Goal: Use online tool/utility: Use online tool/utility

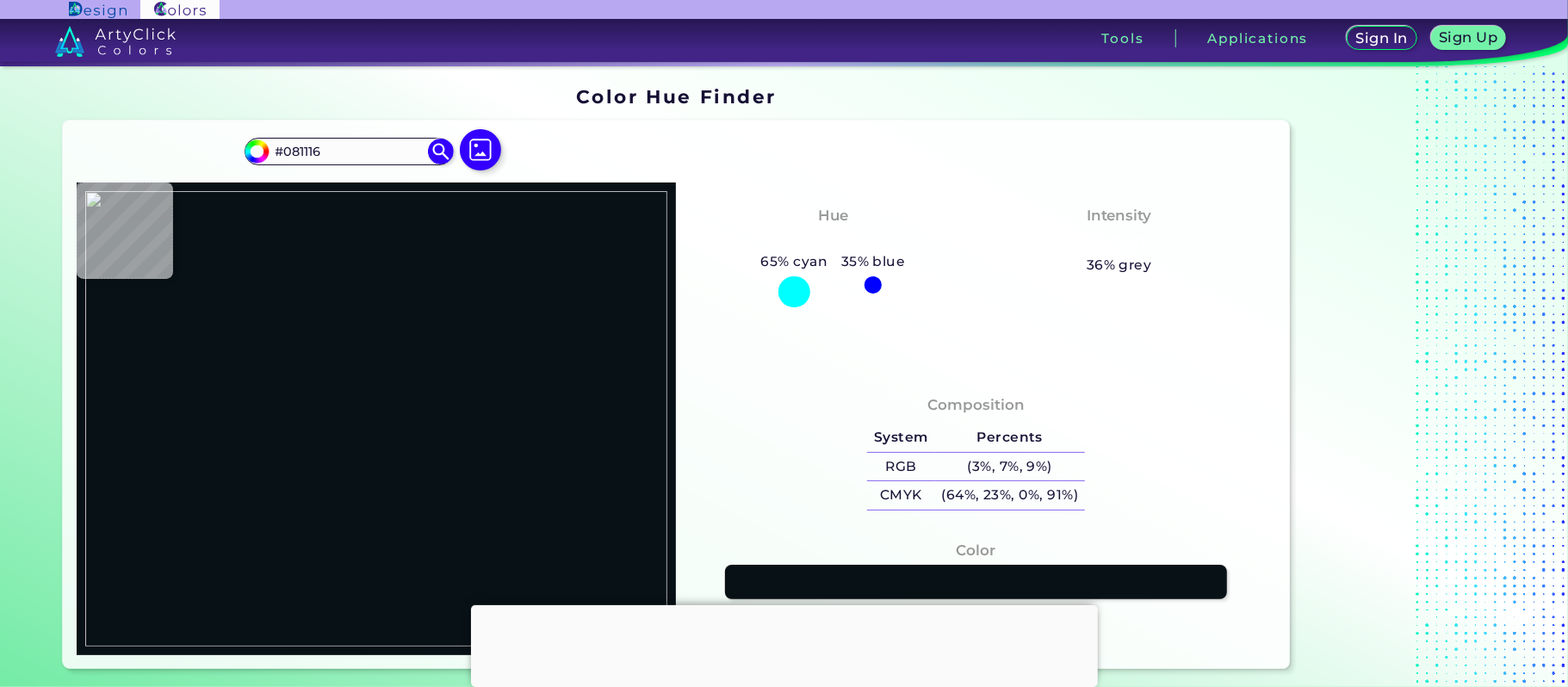
type input "#fadaeb"
type input "#FADAEB"
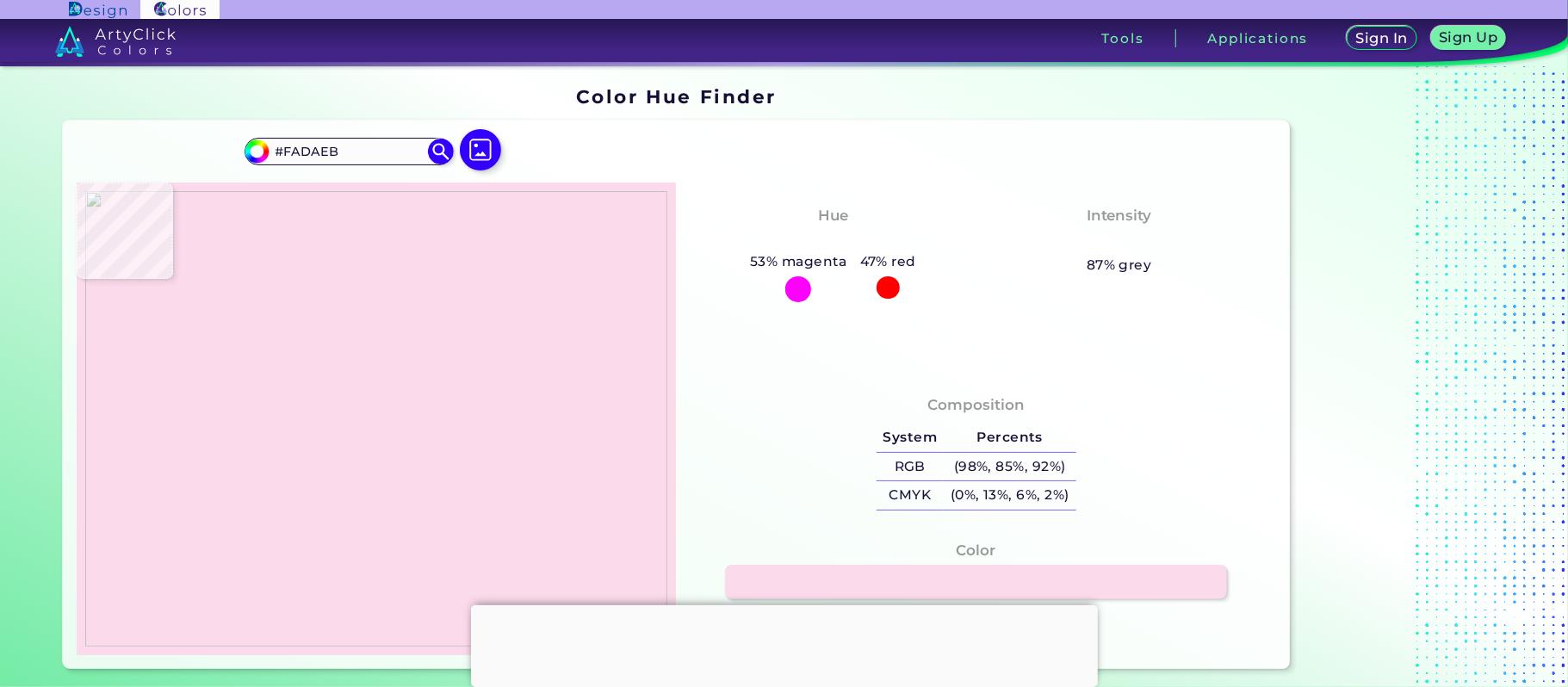
type input "#ccaebe"
type input "#CCAEBE"
type input "#fad9eb"
type input "#FAD9EB"
type input "#fff8f9"
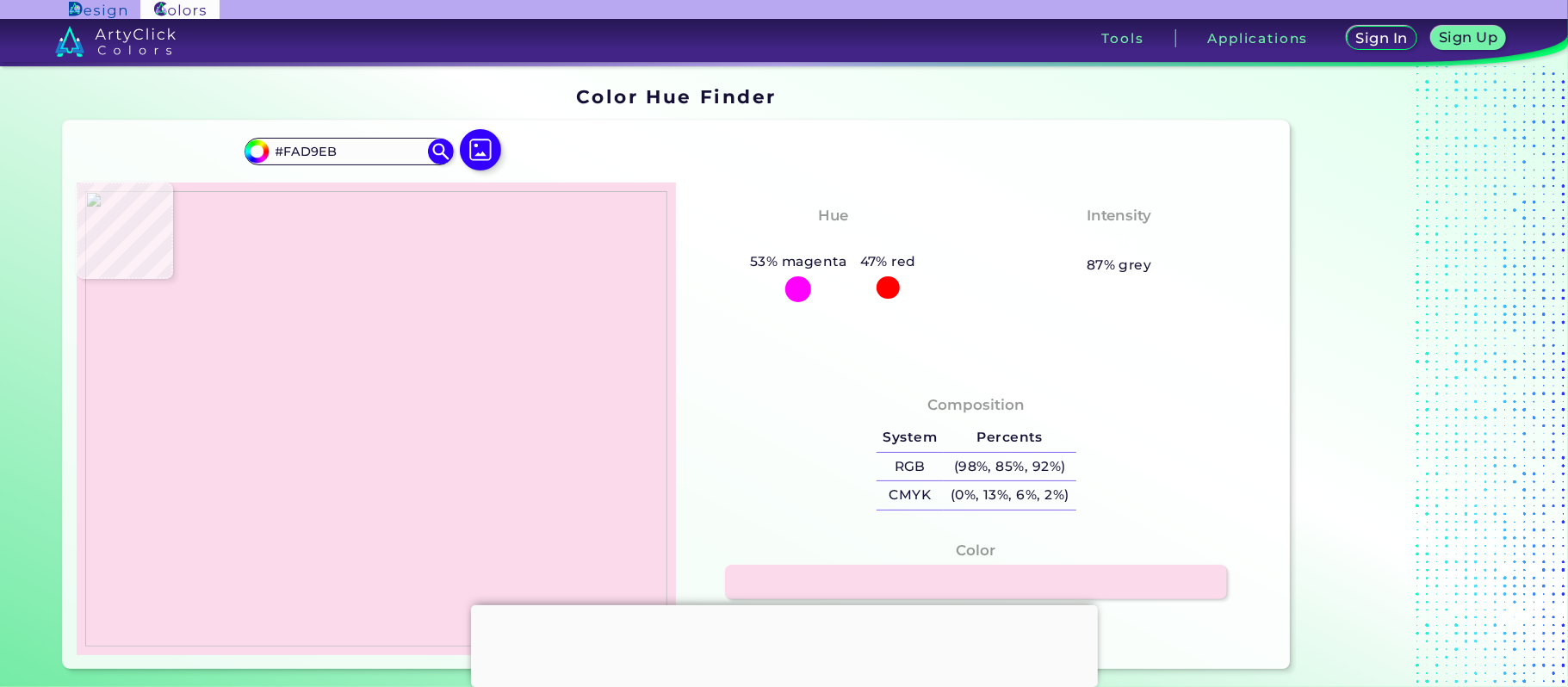
type input "#FFF8F9"
type input "#b48aa5"
type input "#B48AA5"
type input "#e8e1e3"
type input "#E8E1E3"
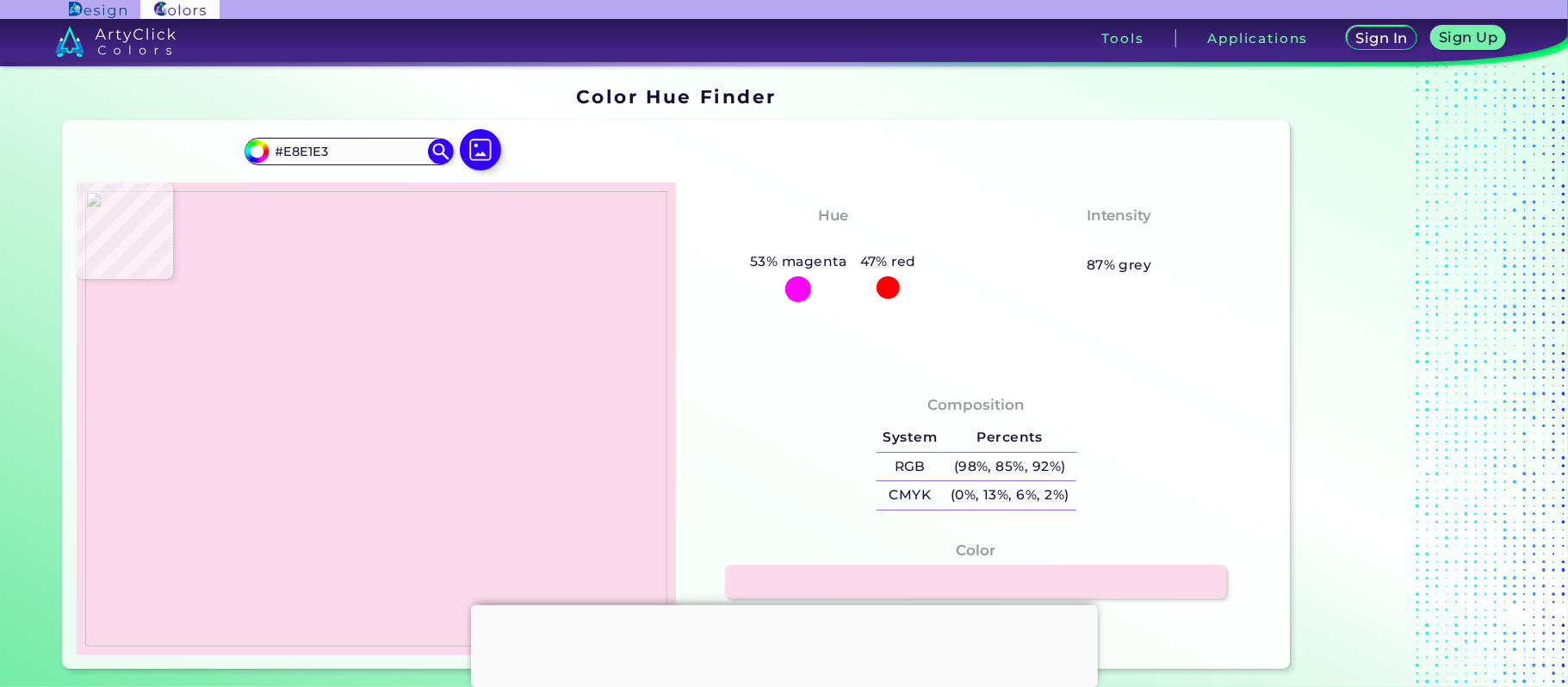
type input "#f4f4f0"
type input "#F4F4F0"
type input "#6a2569"
type input "#6A2569"
type input "#f4f4f0"
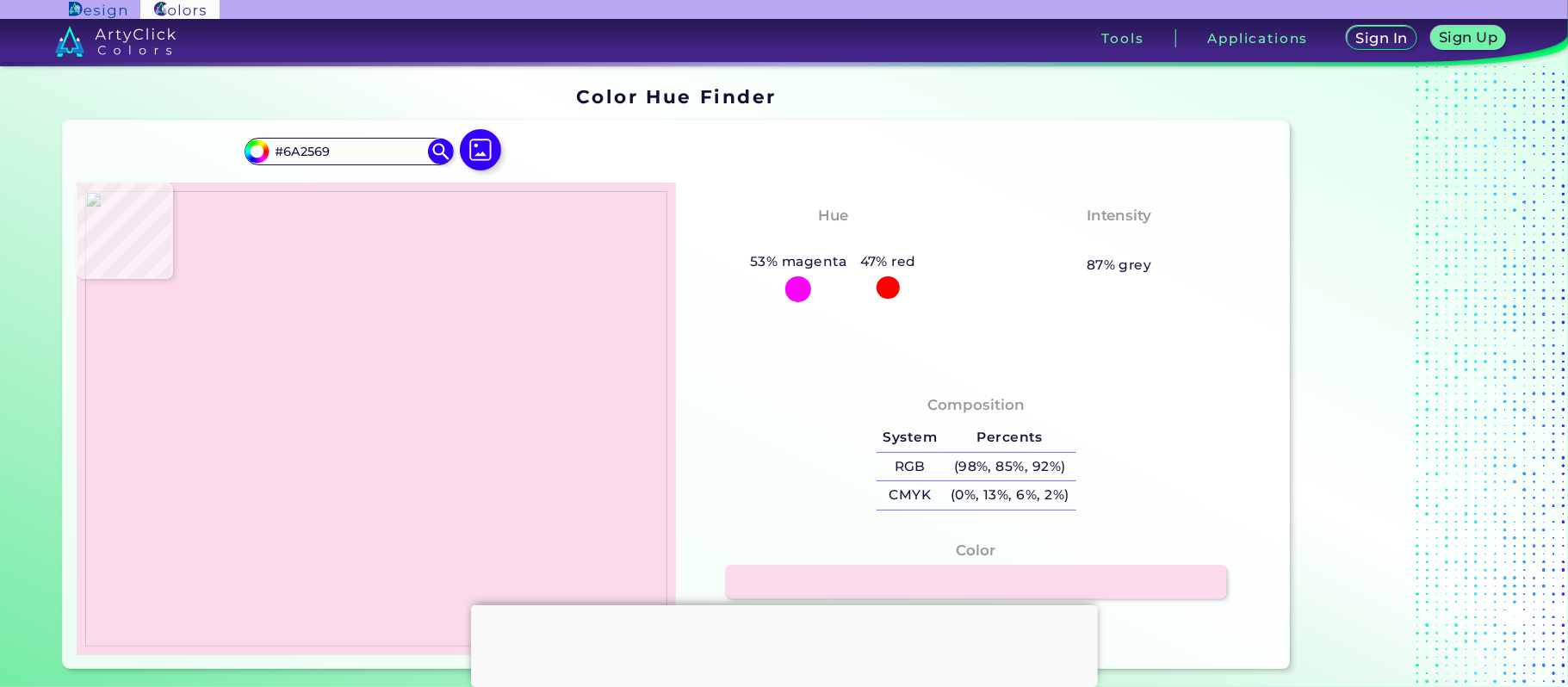
type input "#F4F4F0"
type input "#b8d5e8"
type input "#B8D5E8"
type input "#bfd8e8"
type input "#BFD8E8"
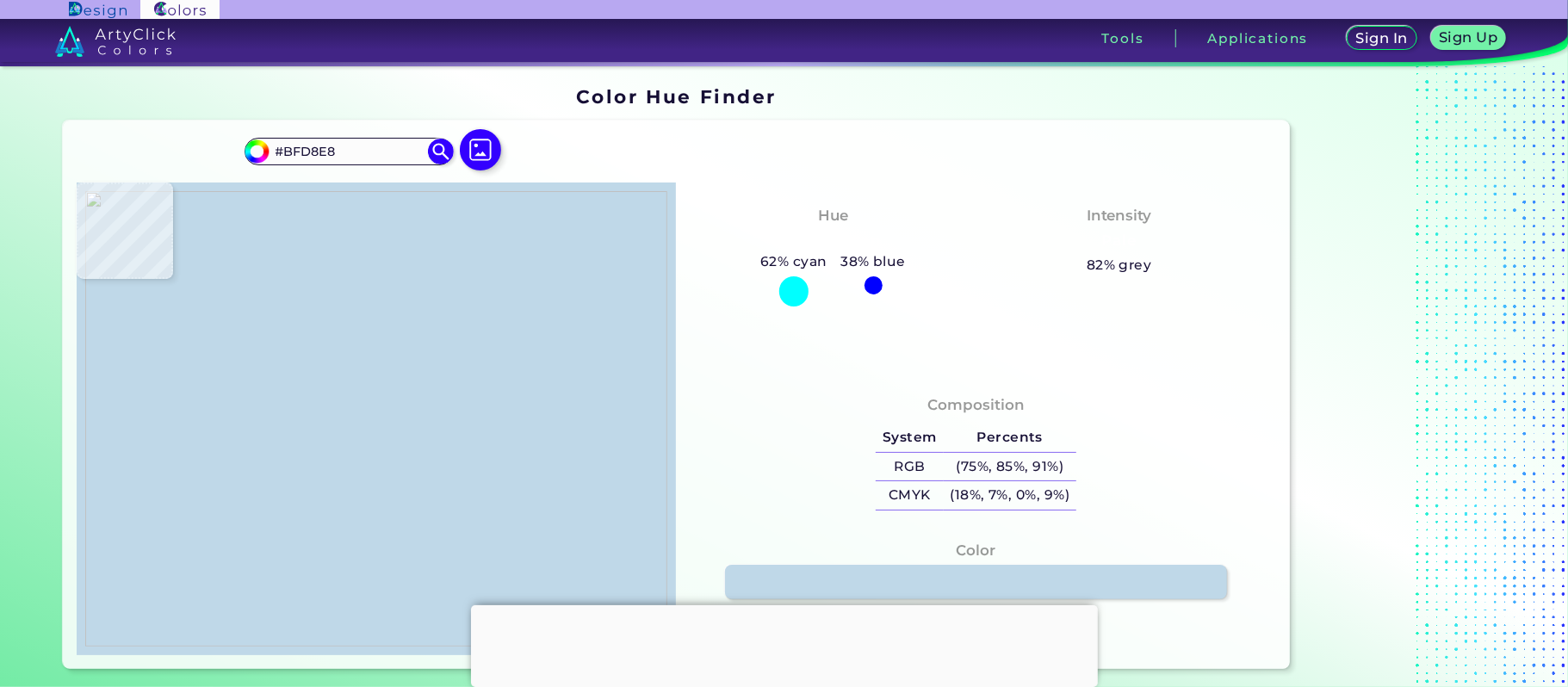
type input "#b2c4d3"
type input "#B2C4D3"
type input "#bfdaeb"
type input "#BFDAEB"
type input "#542b58"
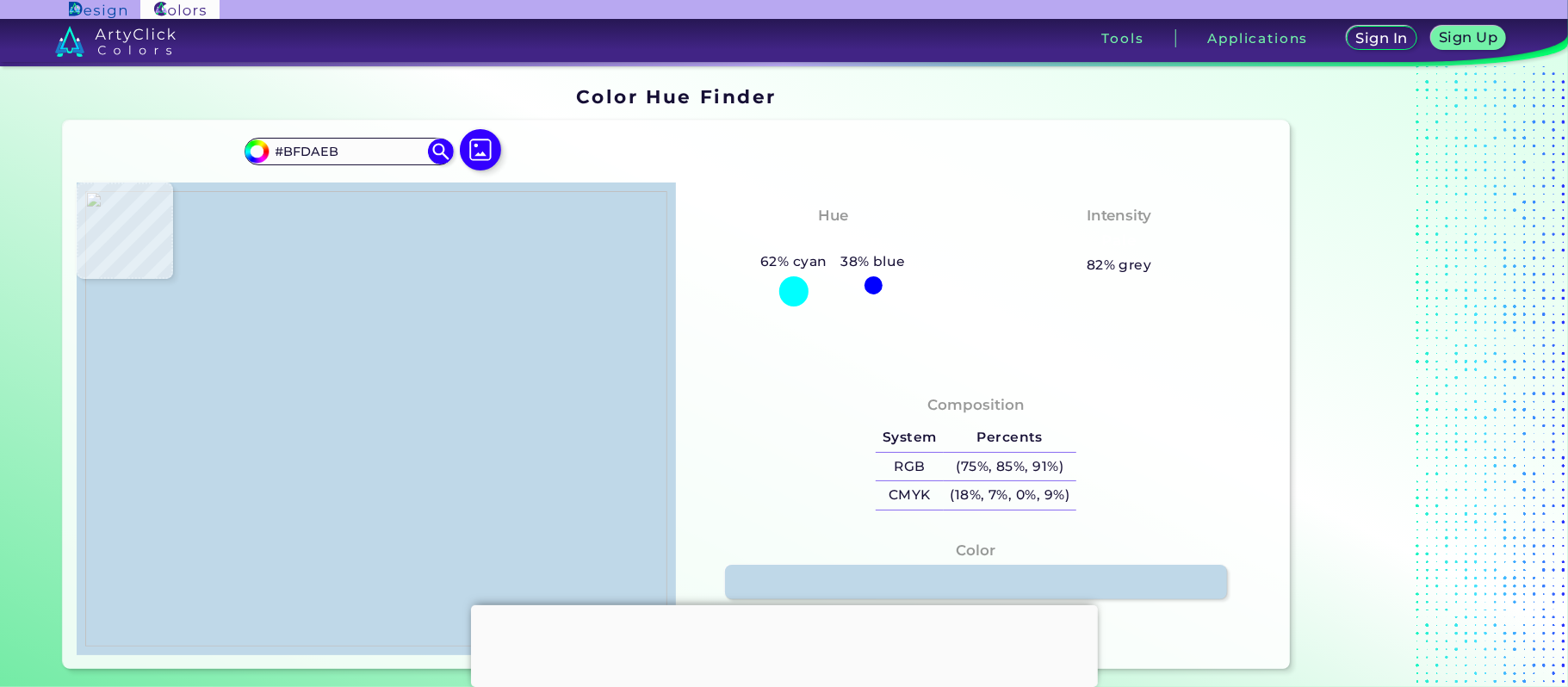
type input "#542B58"
type input "#542a57"
type input "#542A57"
type input "#f5f3f5"
type input "#F5F3F5"
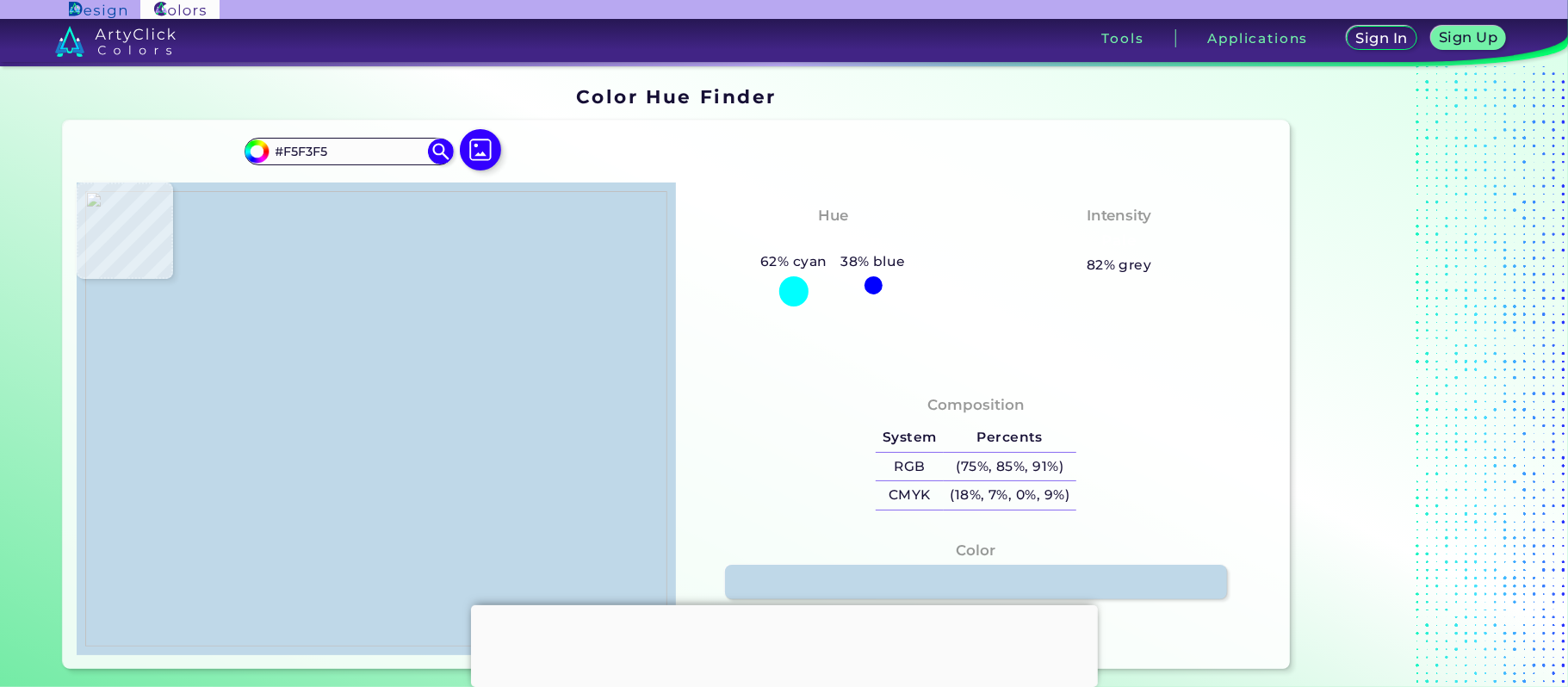
type input "#542a56"
type input "#542A56"
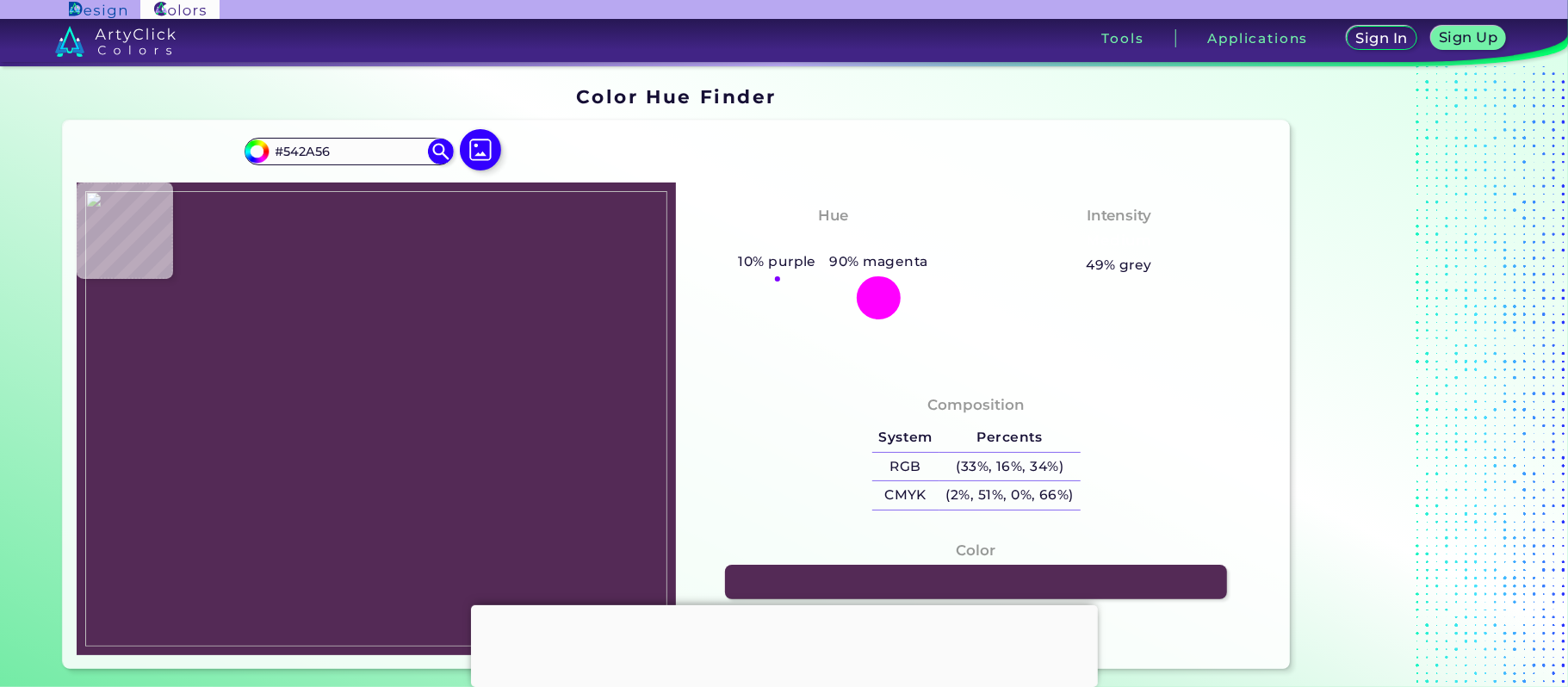
type input "#532956"
type input "#532653"
type input "#522551"
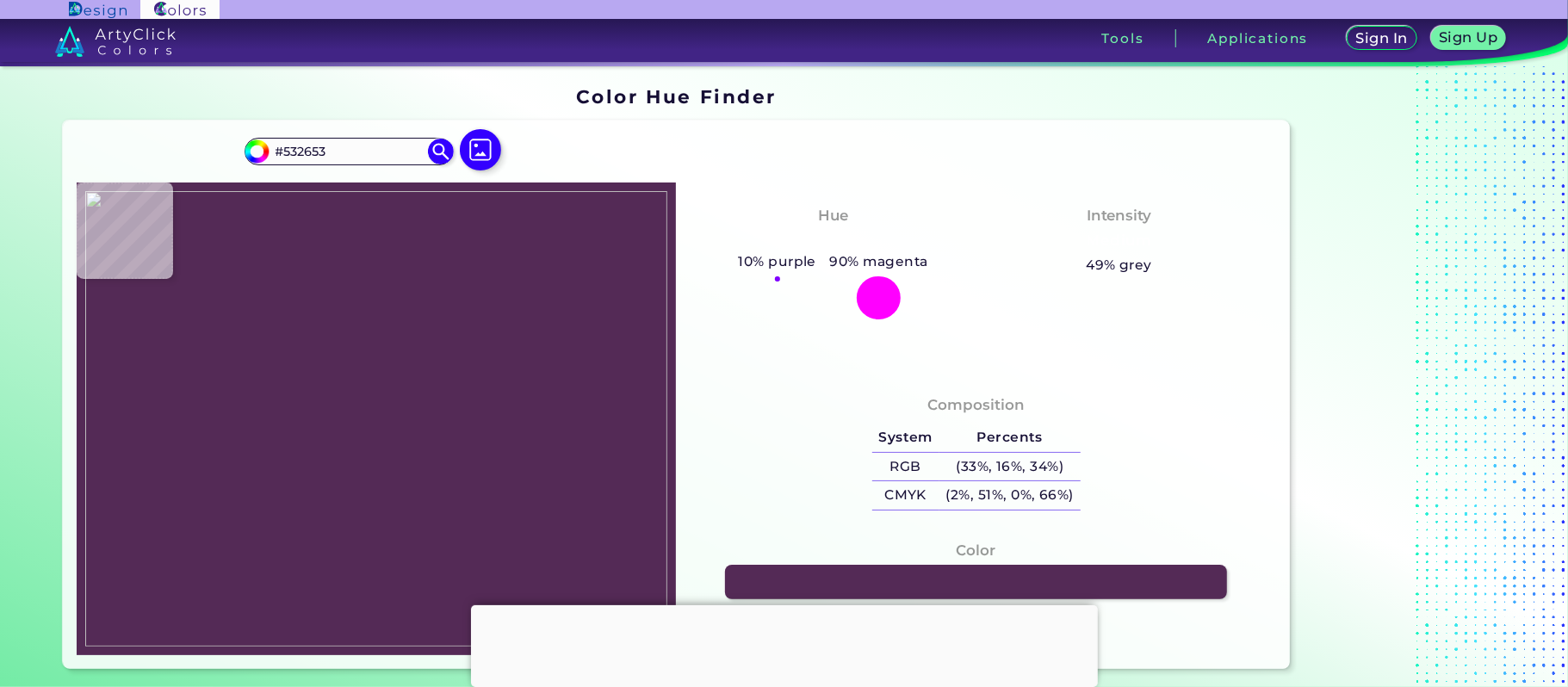
type input "#522551"
type input "#512753"
type input "#502653"
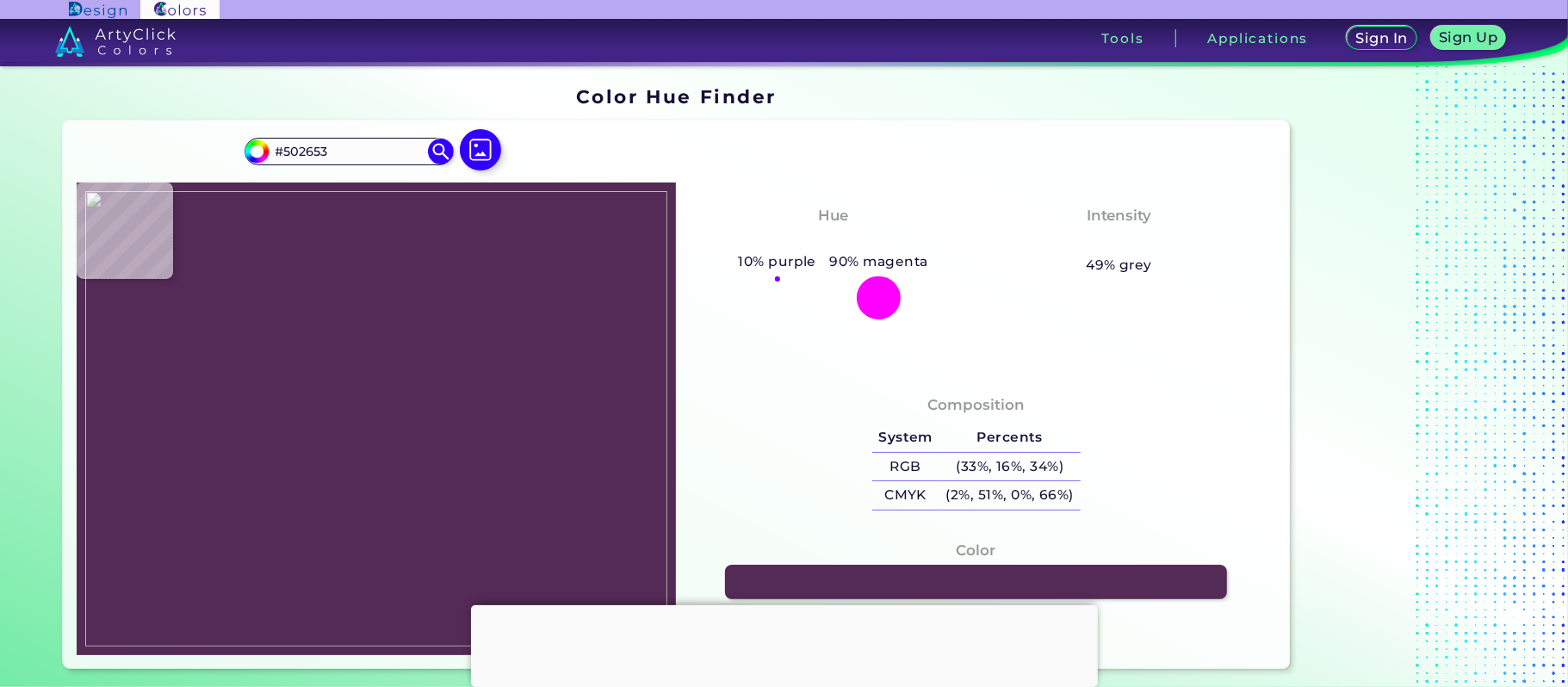
type input "#654169"
type input "#a591a8"
type input "#A591A8"
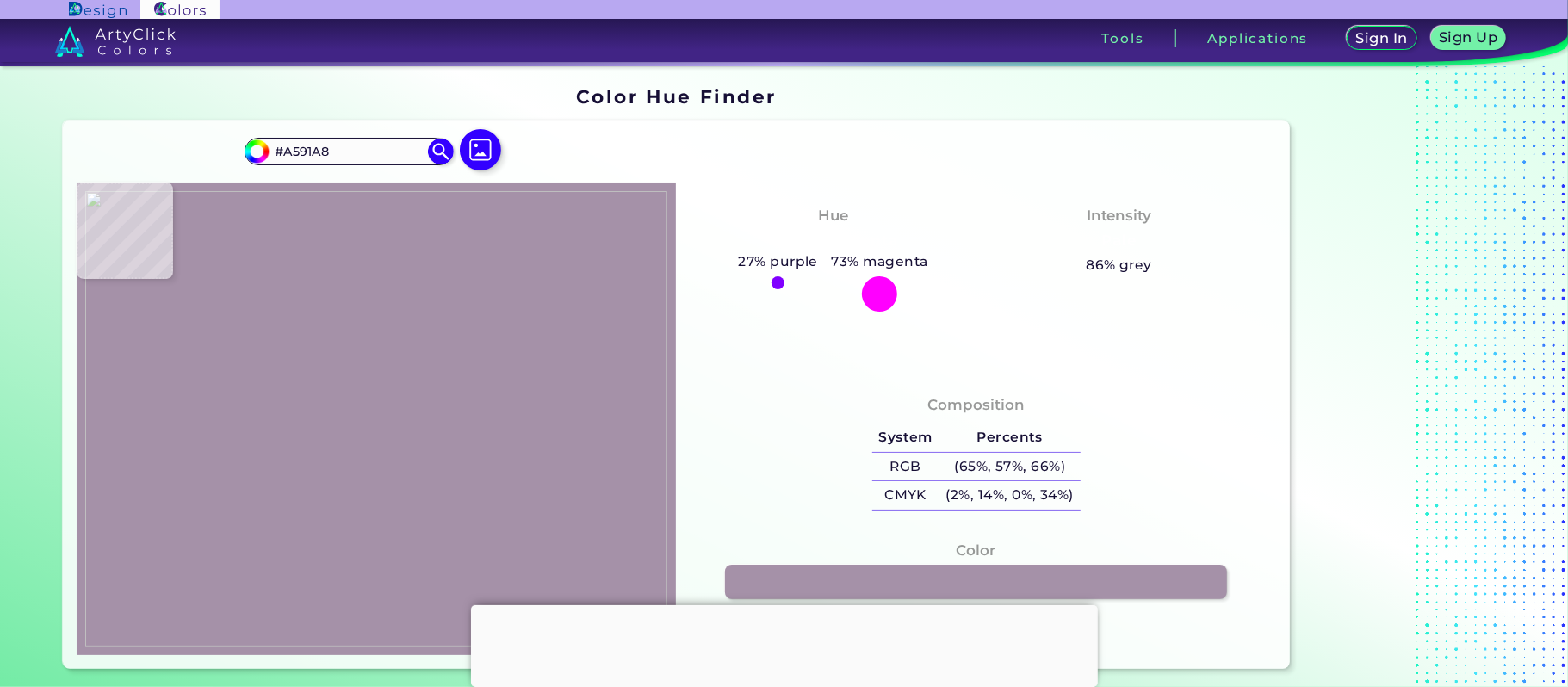
type input "#512653"
type input "#512652"
type input "#522551"
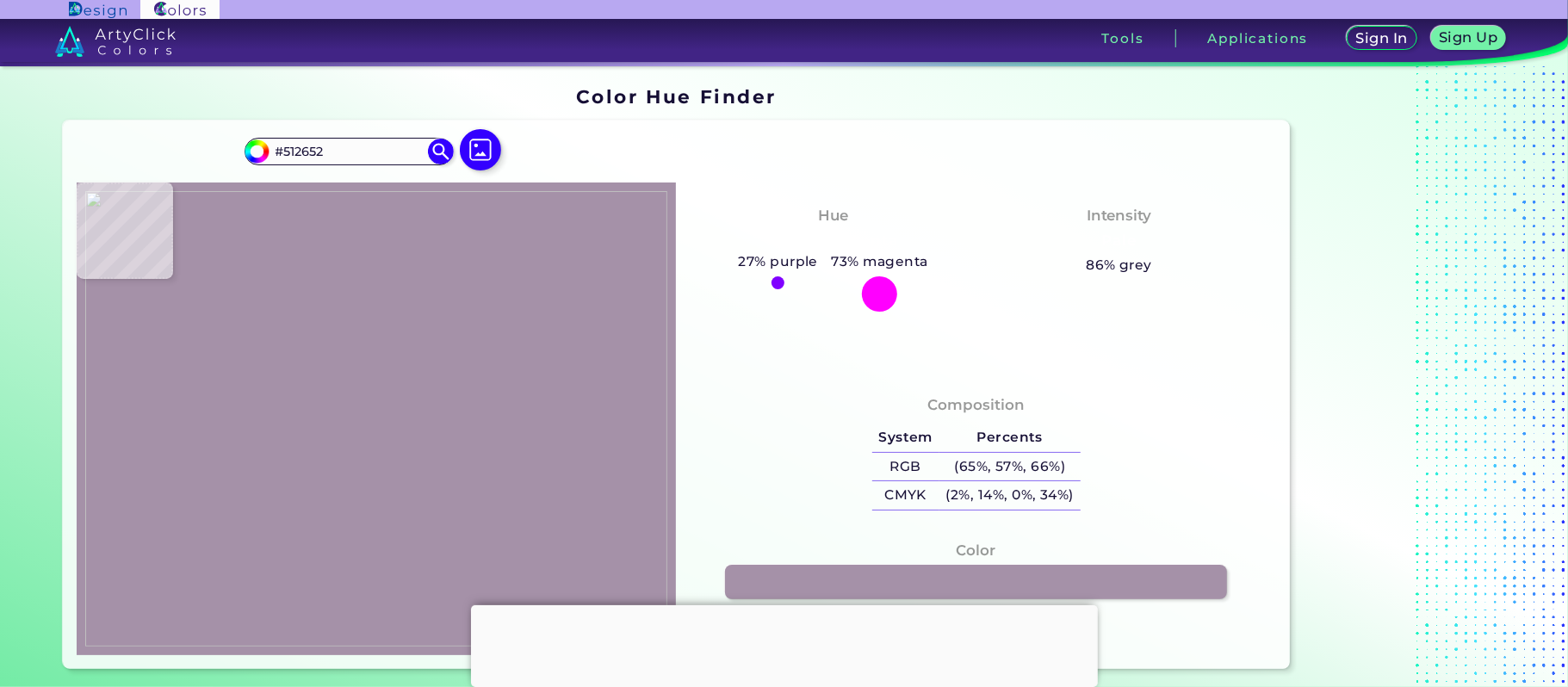
type input "#522551"
type input "#522450"
type input "#532451"
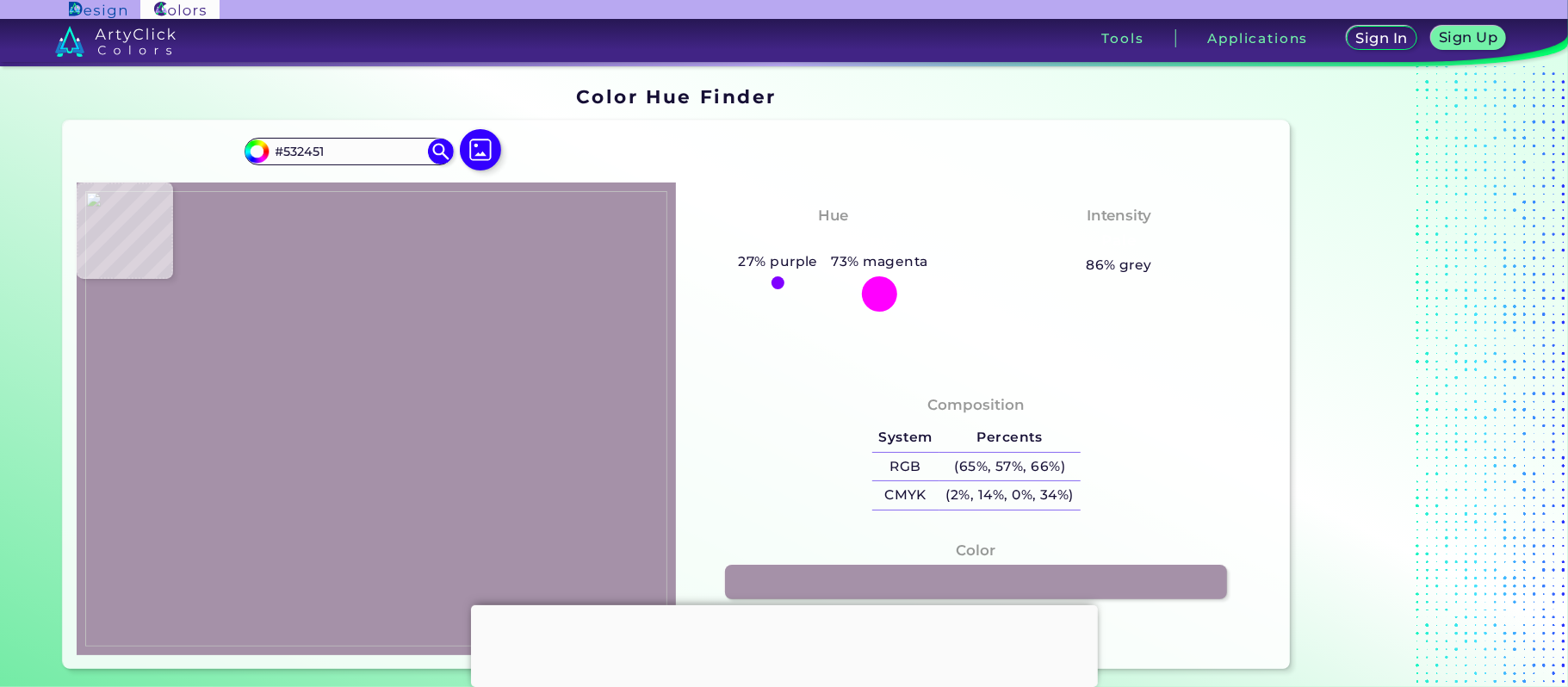
type input "#532753"
type input "#532653"
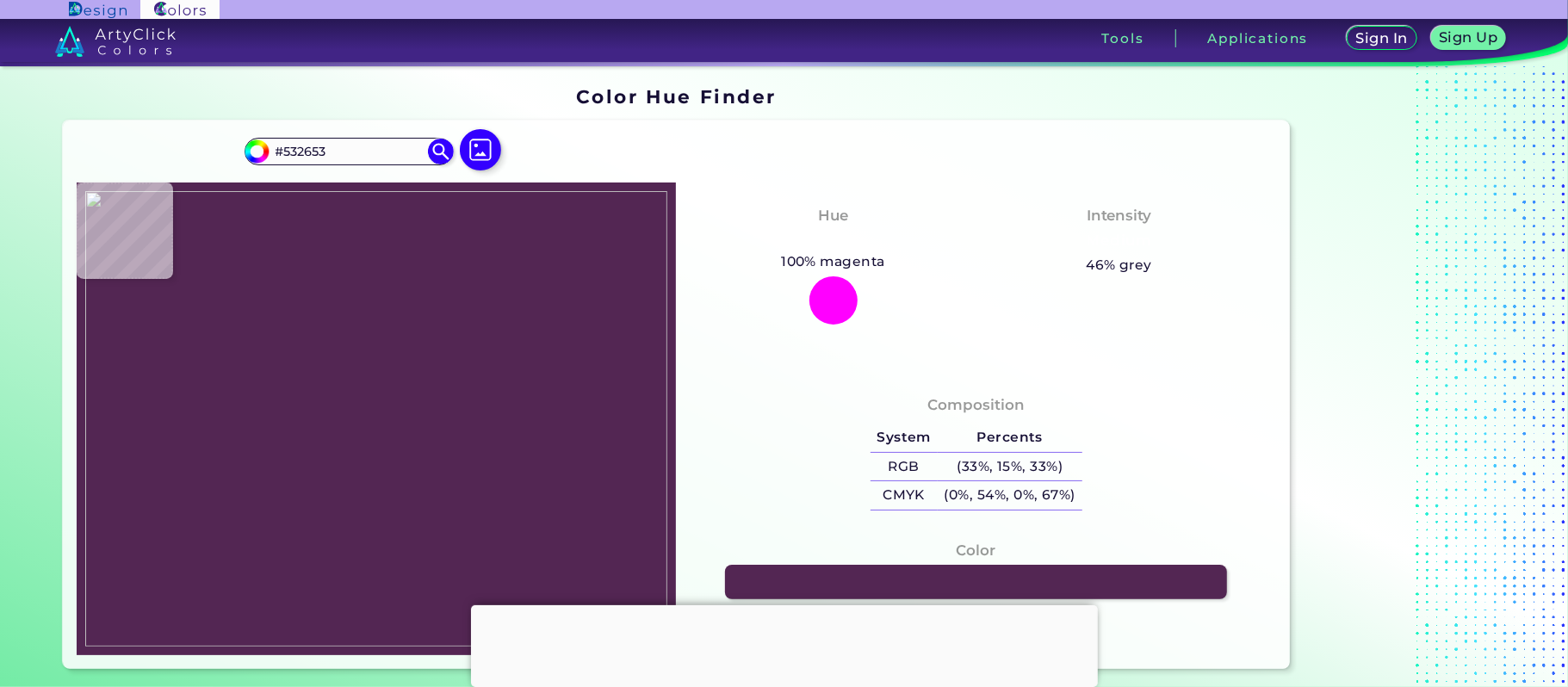
type input "#532551"
click at [374, 442] on img at bounding box center [376, 419] width 582 height 456
click at [1000, 582] on link at bounding box center [976, 582] width 507 height 34
